Goal: Book appointment/travel/reservation

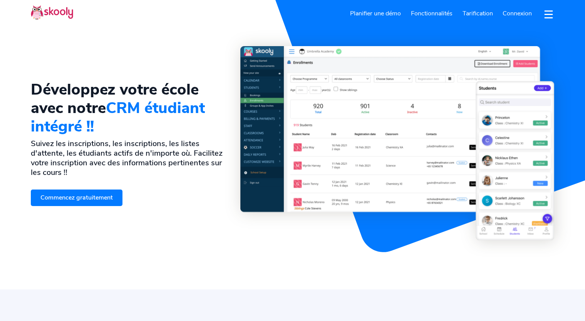
select select "fr"
select select "212"
select select "[GEOGRAPHIC_DATA]"
select select "[GEOGRAPHIC_DATA]/[GEOGRAPHIC_DATA]"
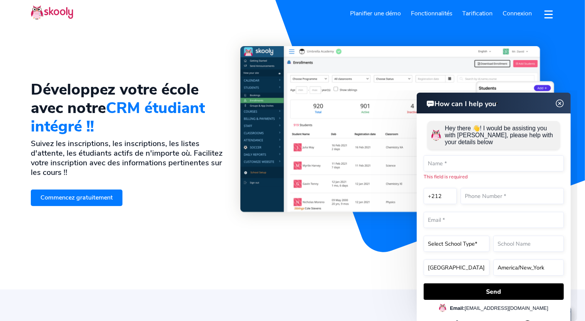
click at [558, 103] on img at bounding box center [559, 104] width 15 height 10
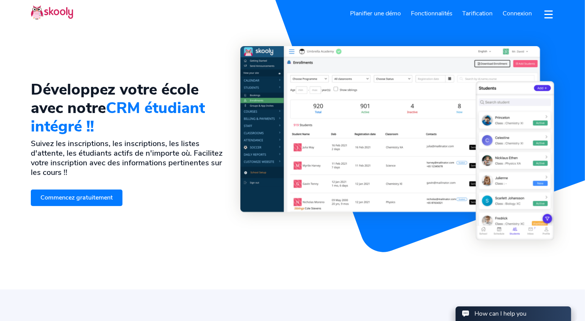
click at [390, 13] on link "Planifier une démo" at bounding box center [375, 13] width 61 height 12
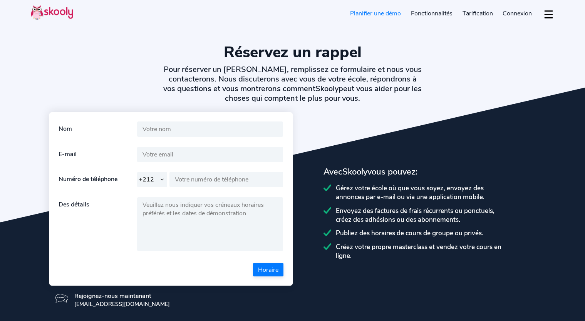
select select "212"
select select "fr"
select select "212"
select select "[GEOGRAPHIC_DATA]"
select select "[GEOGRAPHIC_DATA]/[GEOGRAPHIC_DATA]"
